Goal: Task Accomplishment & Management: Manage account settings

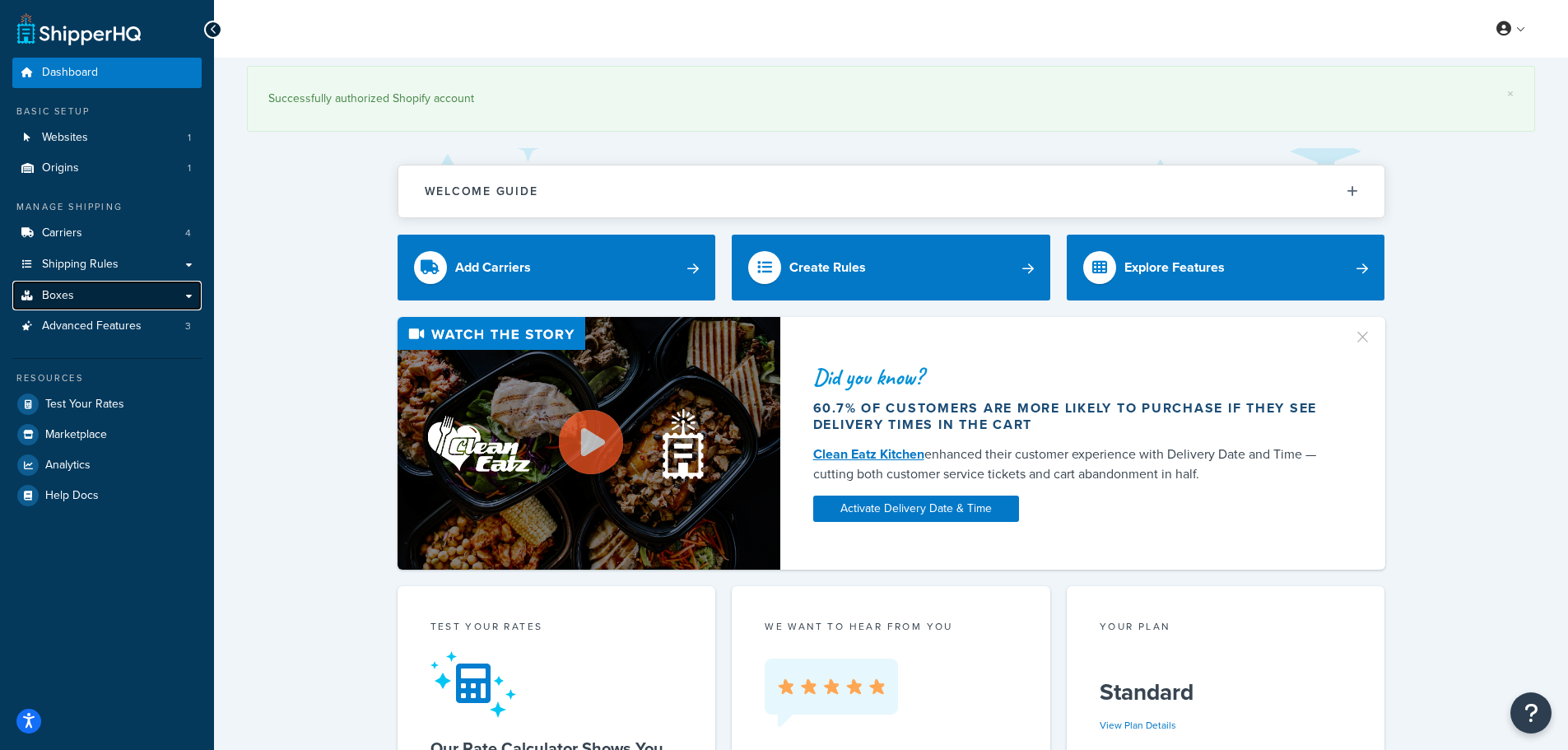
click at [72, 295] on span "Boxes" at bounding box center [57, 296] width 32 height 14
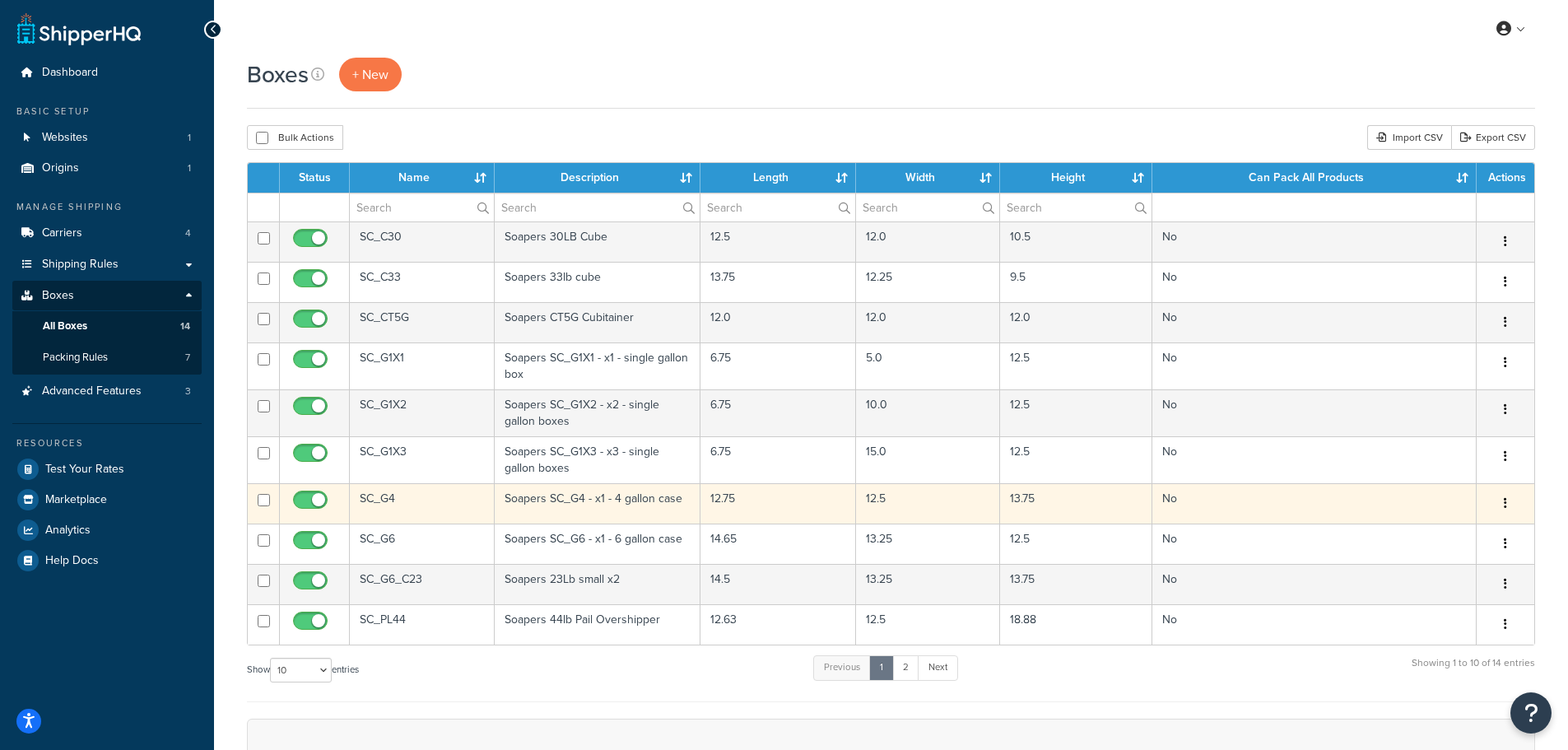
click at [1505, 503] on icon "button" at bounding box center [1505, 504] width 3 height 12
click at [1450, 535] on link "Edit" at bounding box center [1452, 535] width 131 height 34
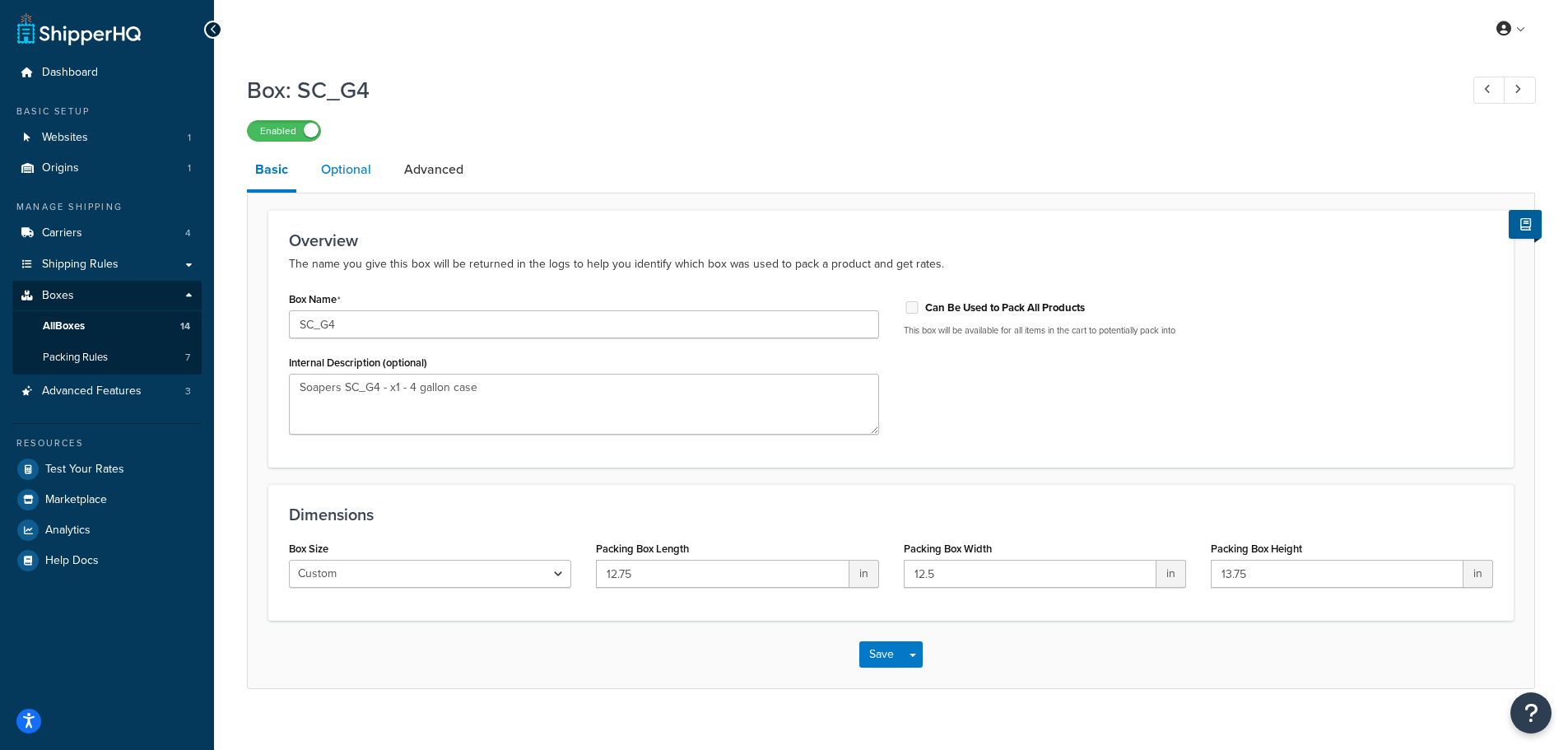
click at [360, 154] on link "Optional" at bounding box center [346, 169] width 66 height 40
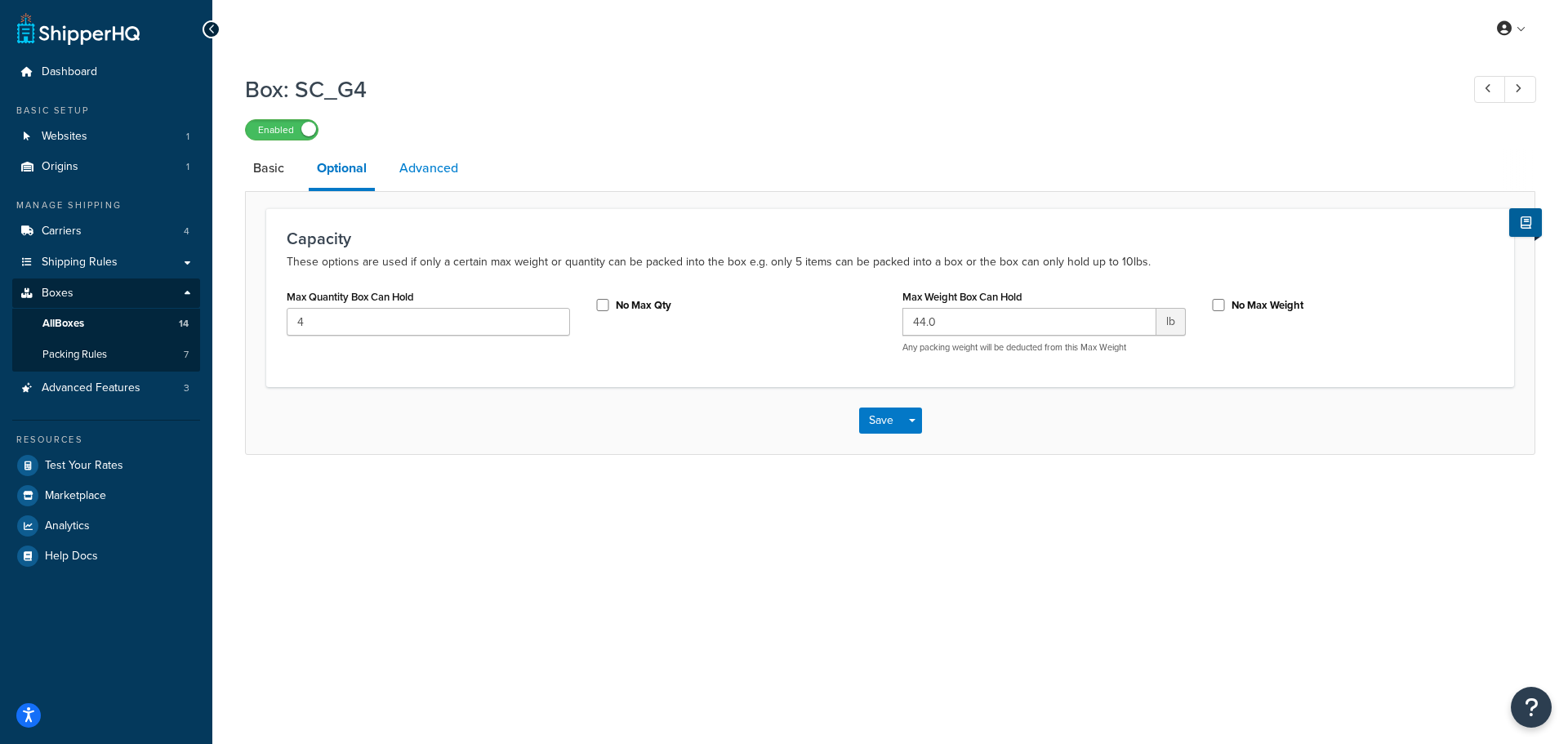
click at [427, 161] on link "Advanced" at bounding box center [429, 168] width 75 height 40
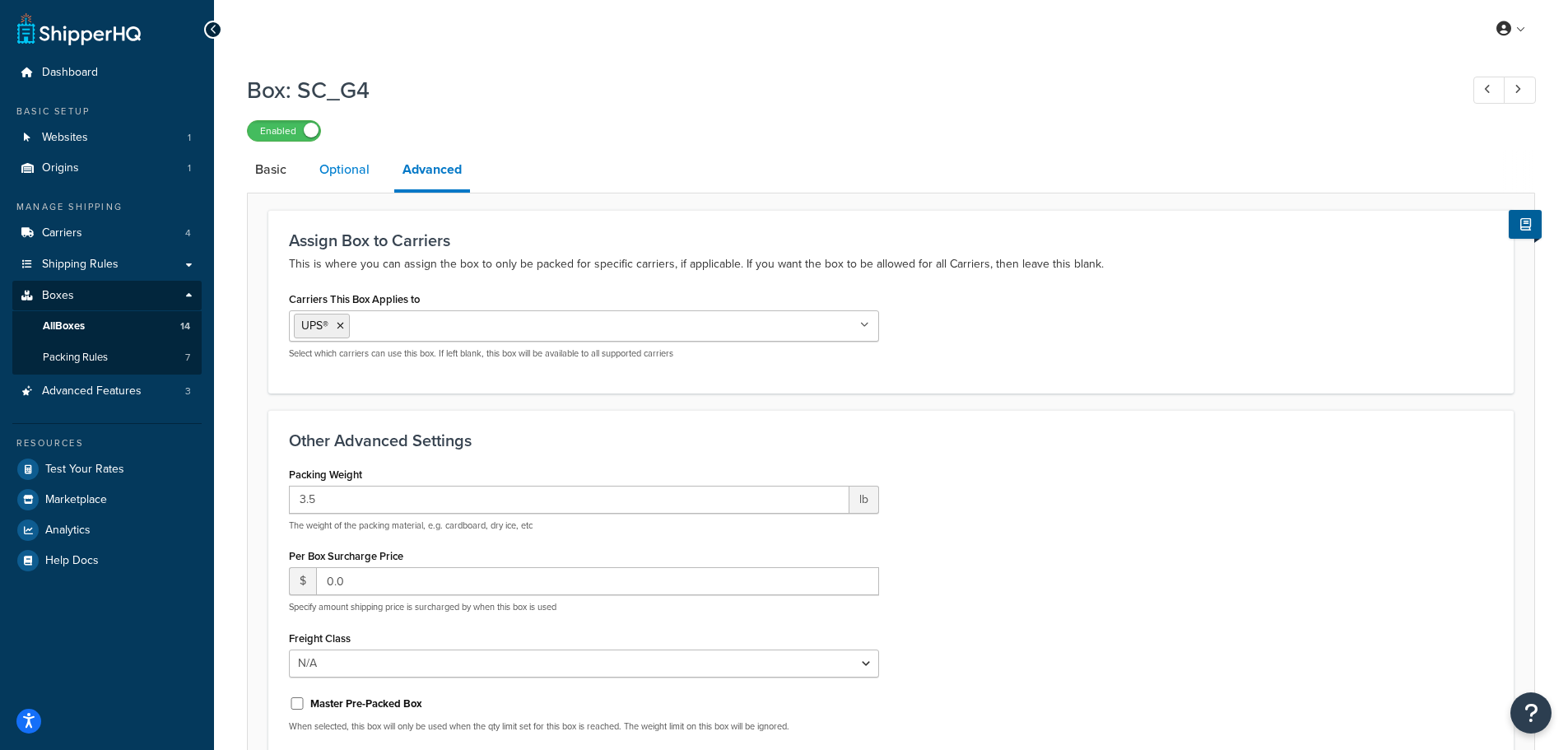
click at [323, 170] on link "Optional" at bounding box center [345, 169] width 66 height 40
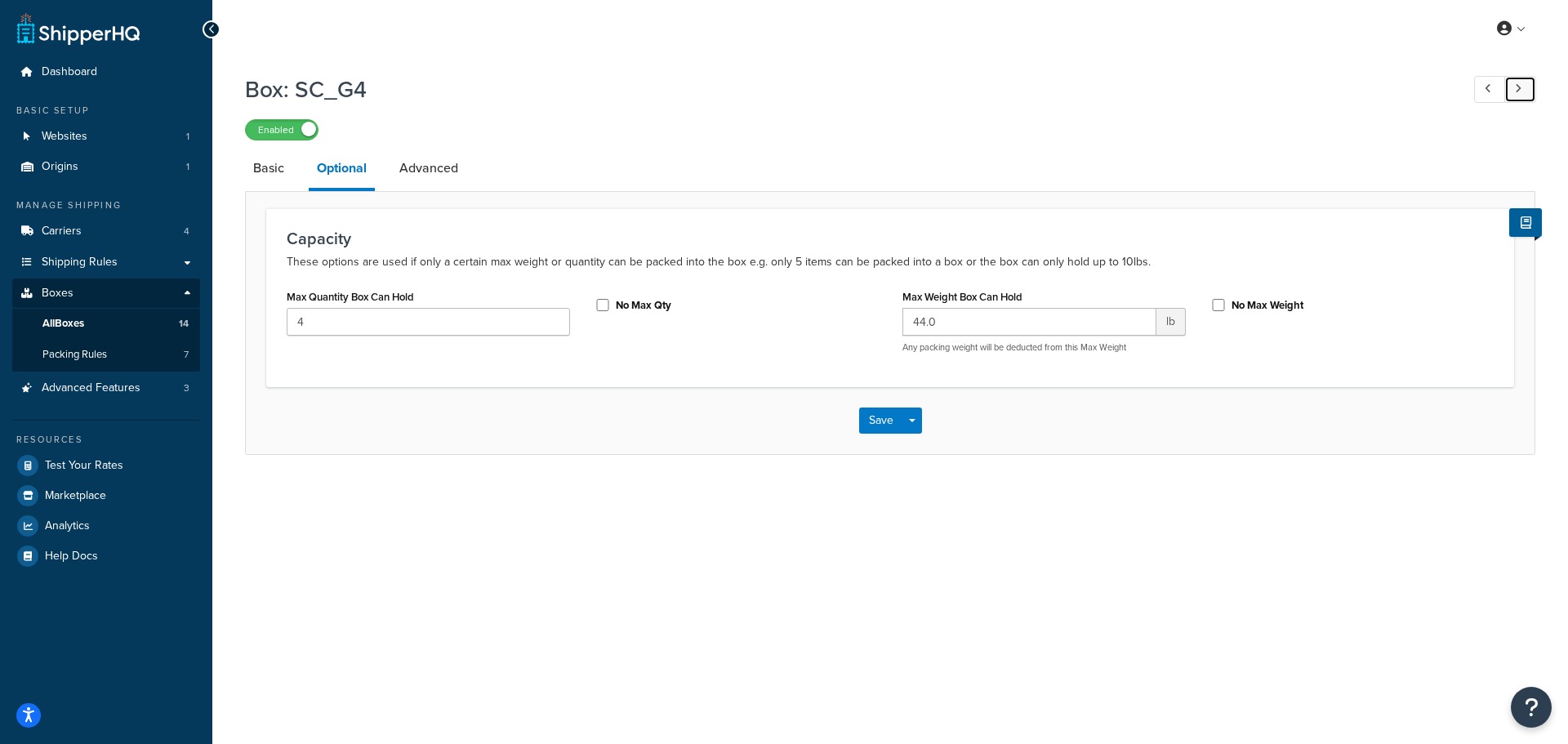
click at [1523, 90] on link at bounding box center [1520, 90] width 32 height 27
type input "6"
type input "45.5"
click at [1486, 93] on icon at bounding box center [1488, 88] width 7 height 11
type input "4"
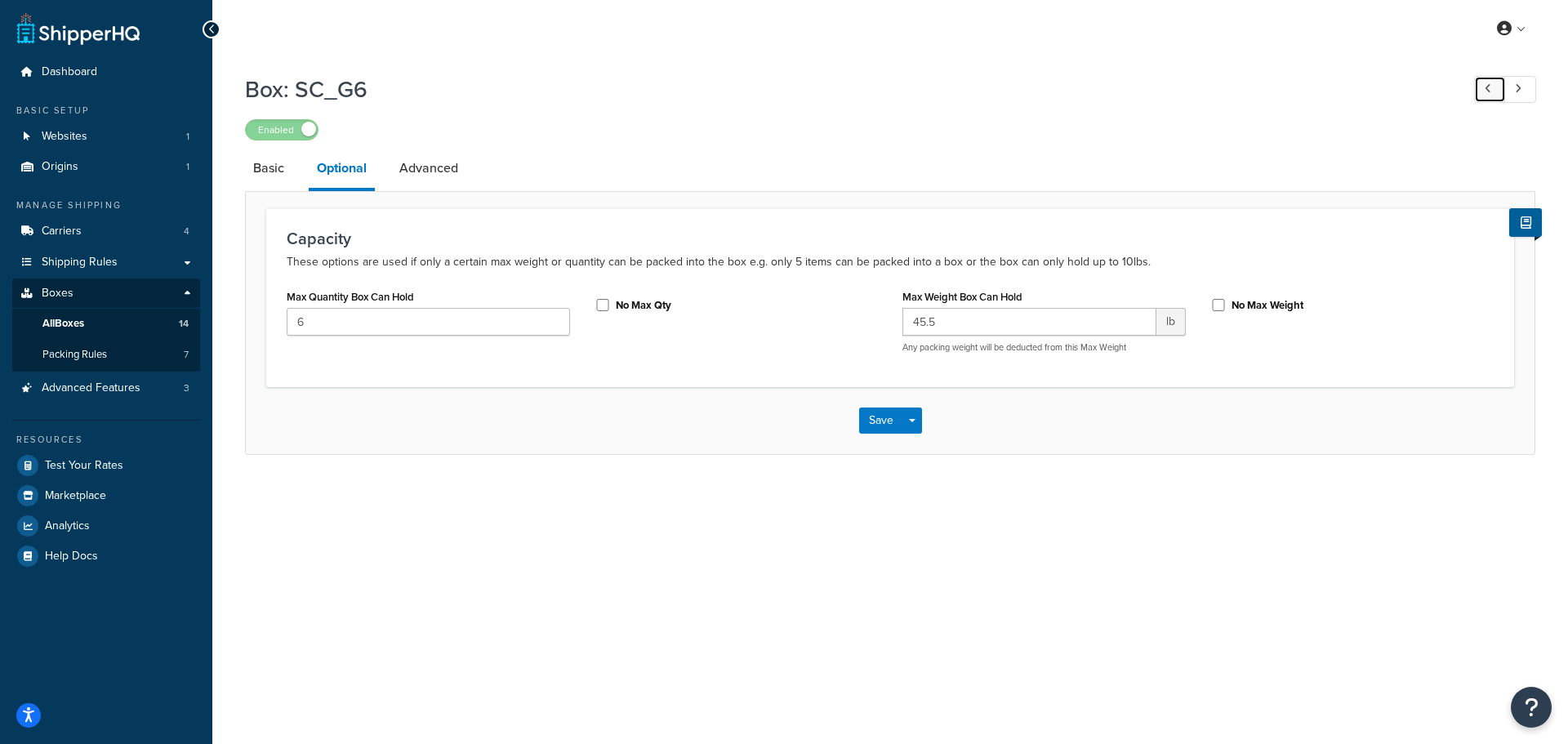
type input "44.0"
click at [1513, 86] on link at bounding box center [1520, 90] width 32 height 27
type input "6"
type input "45.5"
click at [1486, 93] on icon at bounding box center [1488, 88] width 7 height 11
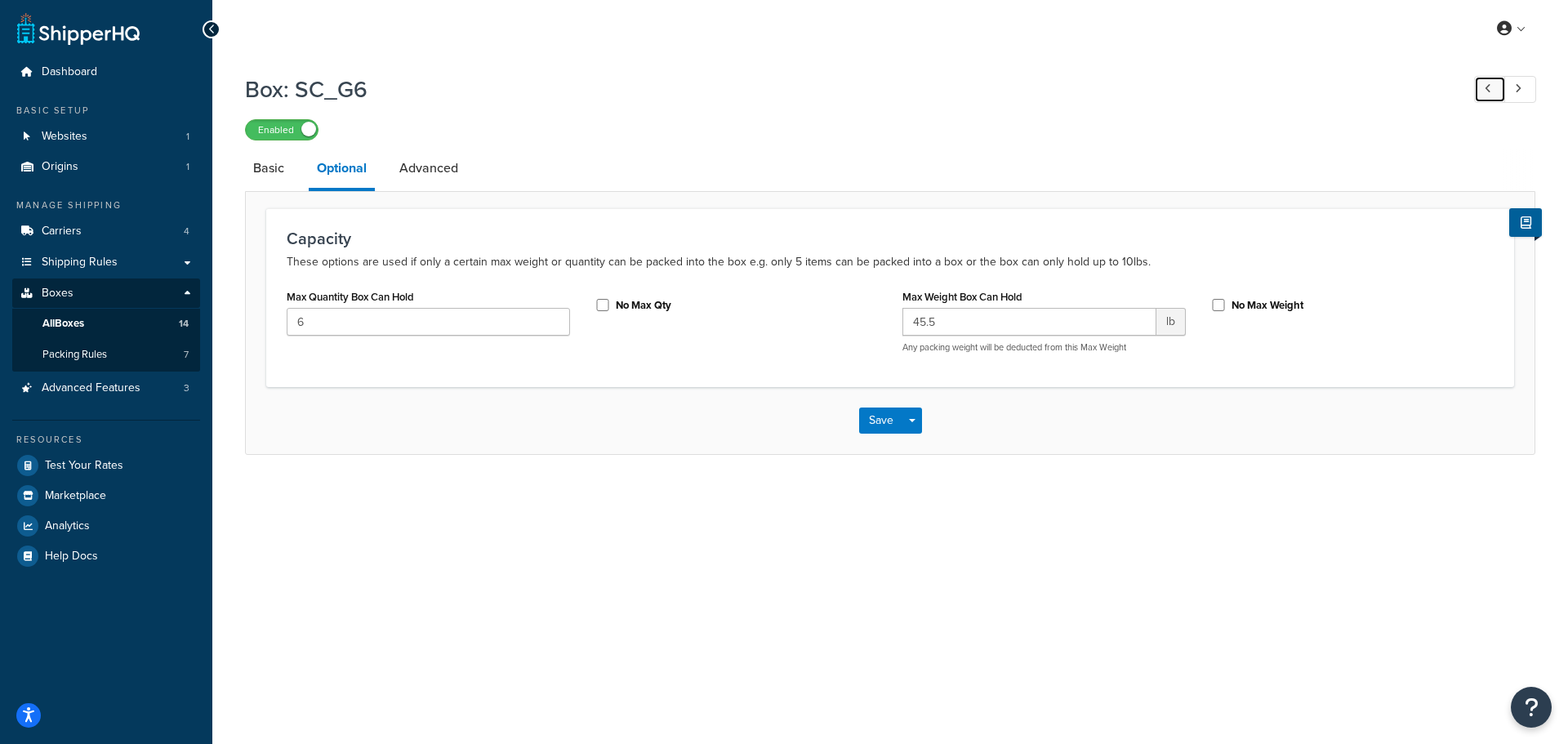
type input "4"
type input "44.0"
drag, startPoint x: 959, startPoint y: 326, endPoint x: 869, endPoint y: 327, distance: 90.0
click at [869, 327] on div "Max Quantity Box Can Hold 4 No Max Qty Max Weight Box Can Hold 44.0 lb Any pack…" at bounding box center [890, 326] width 1232 height 81
click at [421, 155] on link "Advanced" at bounding box center [429, 168] width 75 height 40
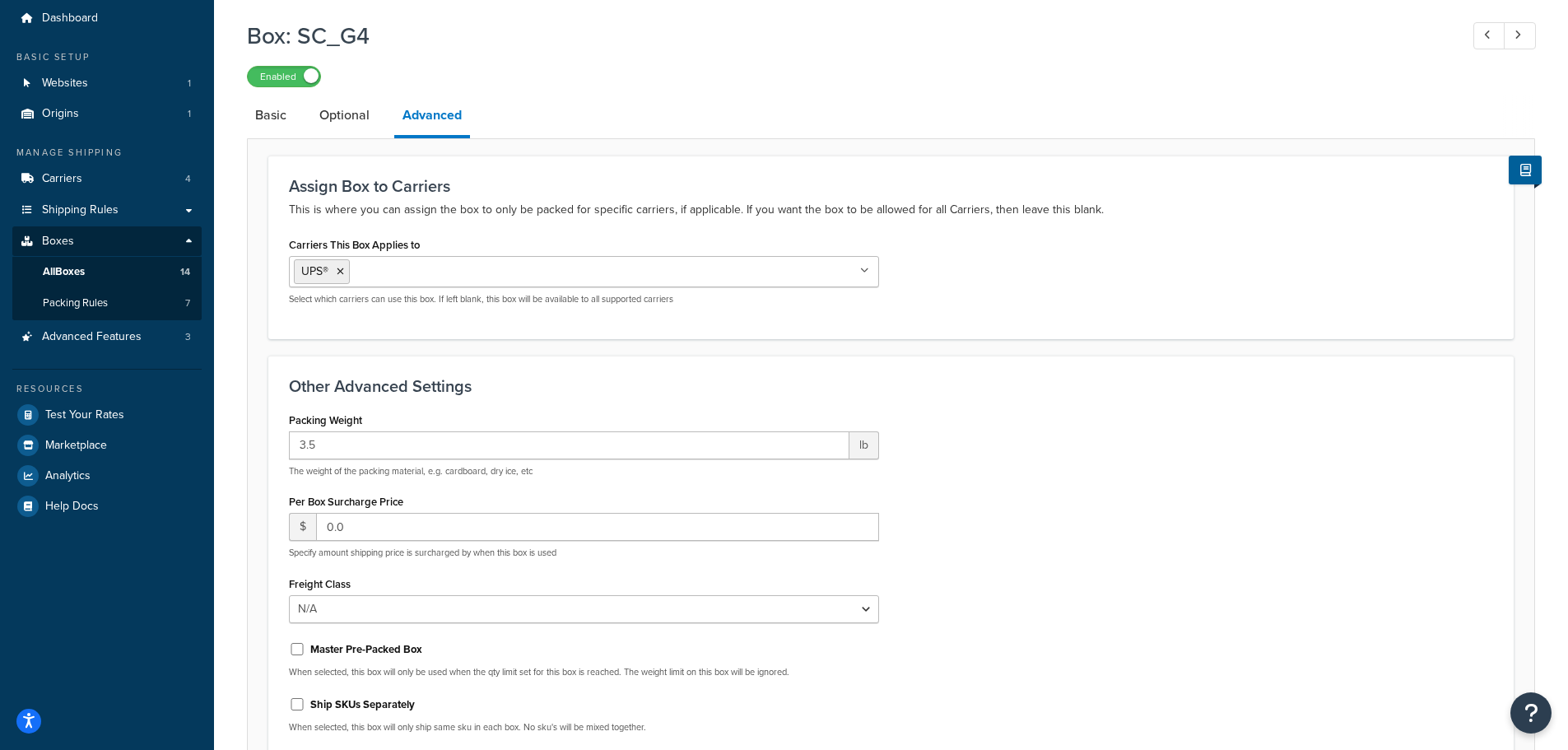
scroll to position [165, 0]
